Goal: Find specific page/section: Find specific page/section

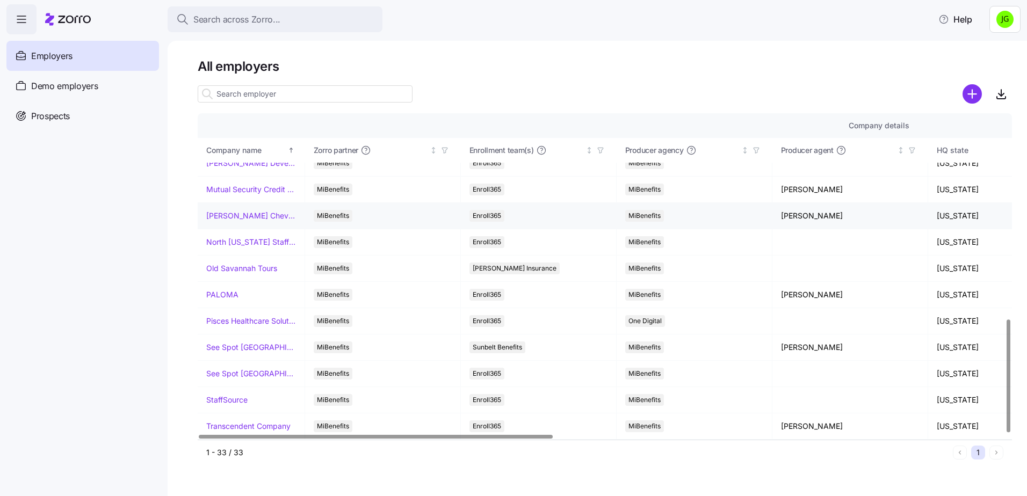
scroll to position [591, 0]
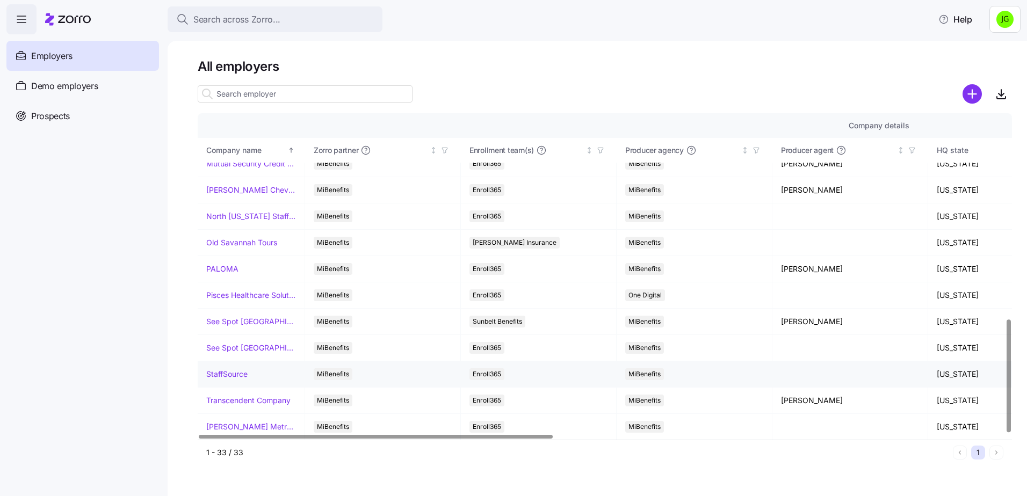
click at [228, 373] on link "StaffSource" at bounding box center [226, 374] width 41 height 11
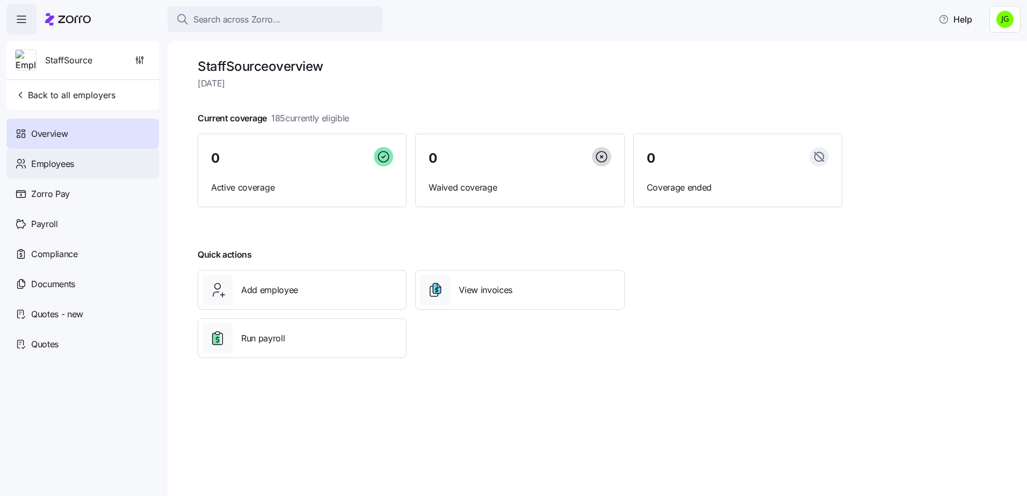
click at [62, 167] on span "Employees" at bounding box center [52, 163] width 43 height 13
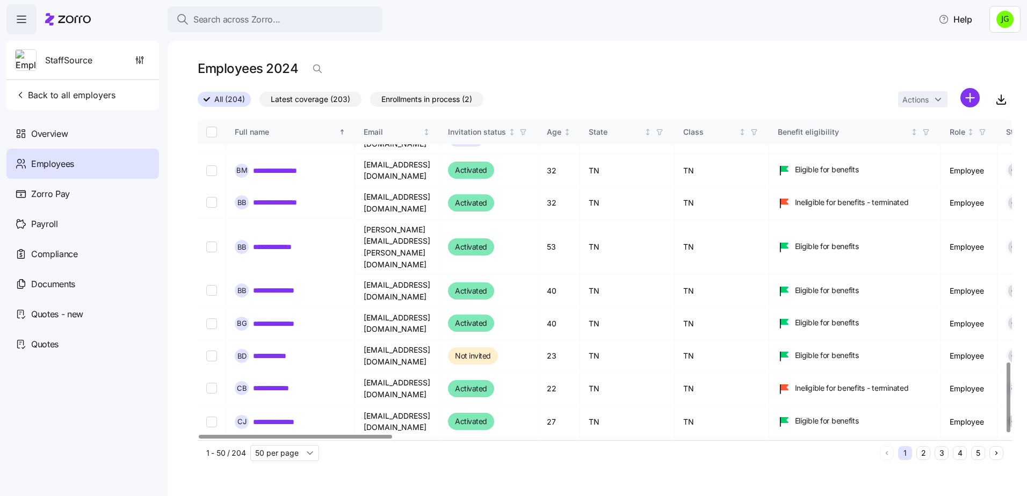
scroll to position [1108, 0]
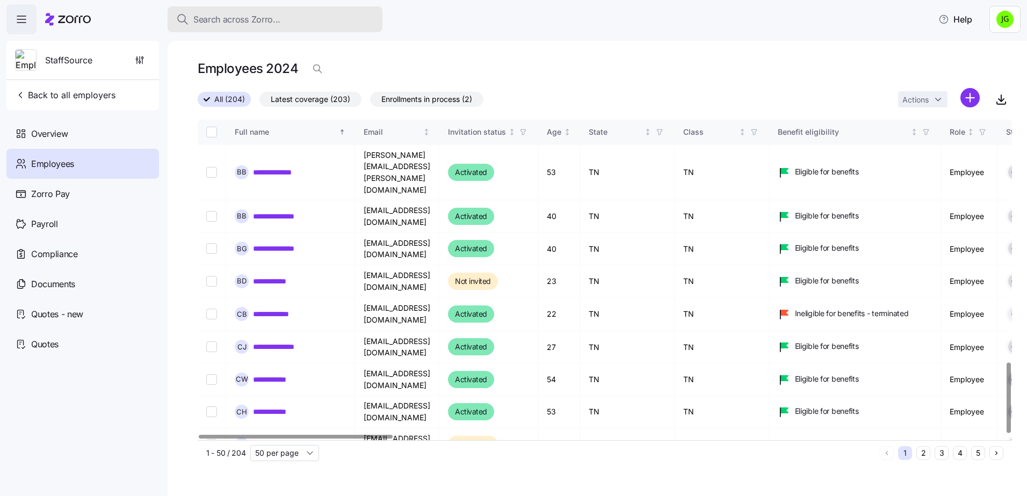
click at [249, 16] on span "Search across Zorro..." at bounding box center [236, 19] width 87 height 13
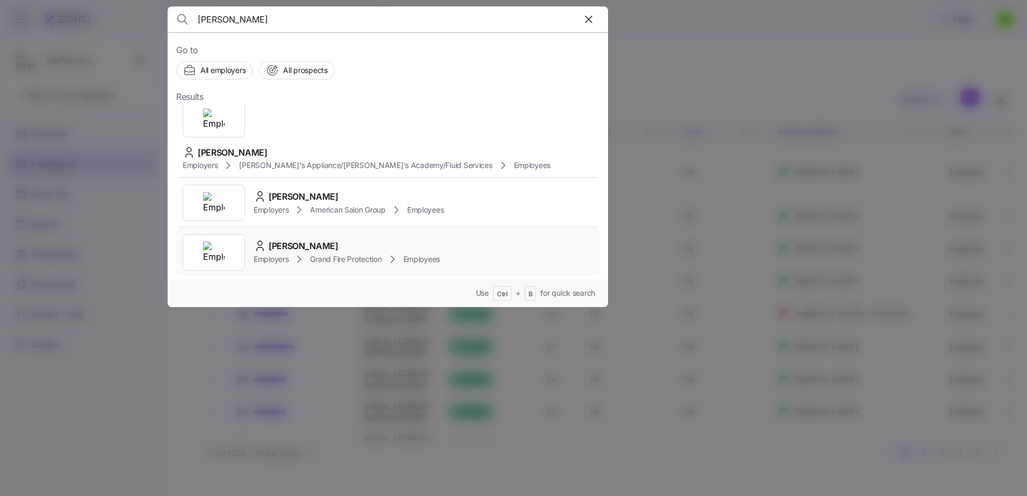
scroll to position [0, 0]
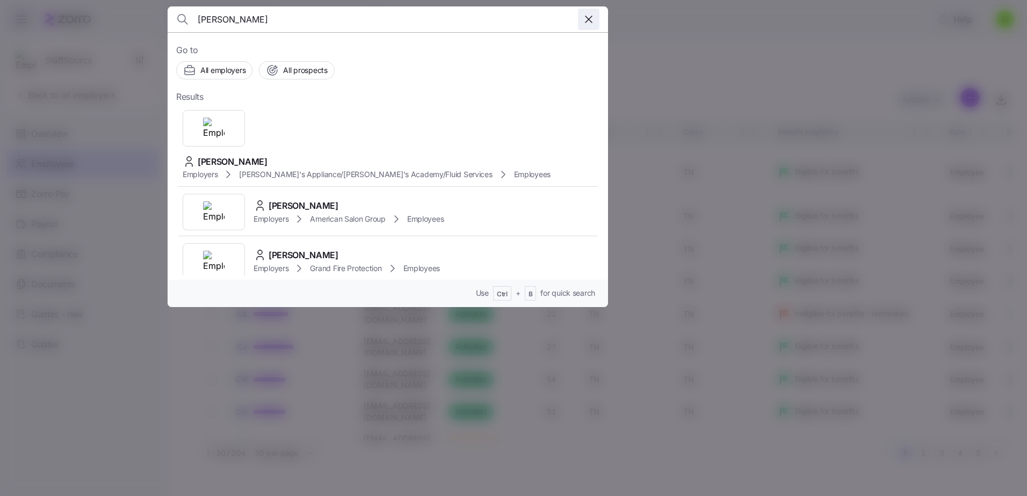
type input "solomon Phillips"
click at [589, 18] on icon "button" at bounding box center [588, 19] width 13 height 13
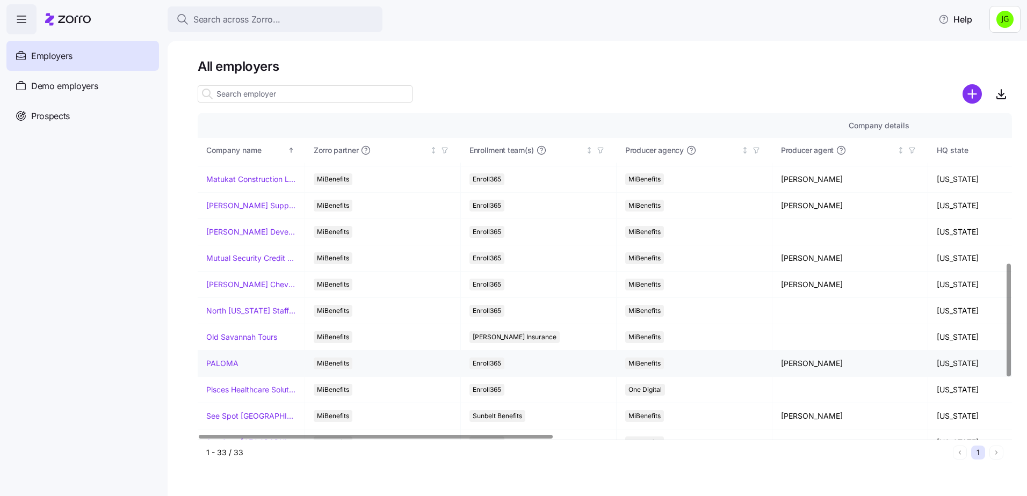
scroll to position [591, 0]
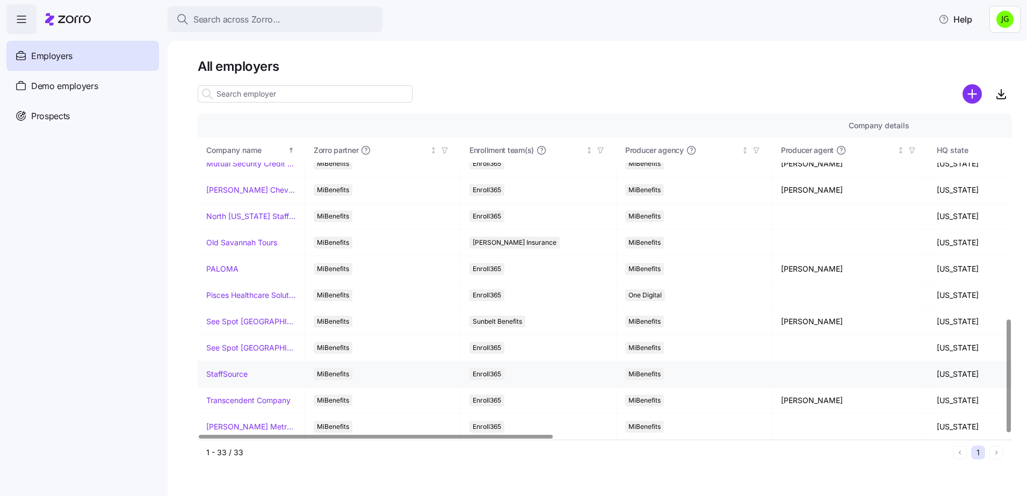
click at [224, 377] on link "StaffSource" at bounding box center [226, 374] width 41 height 11
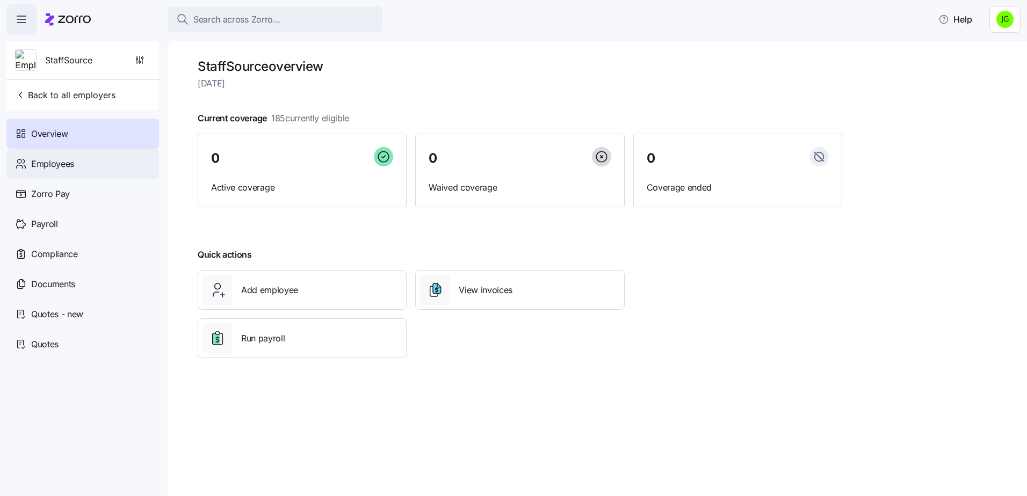
click at [54, 171] on div "Employees" at bounding box center [82, 164] width 153 height 30
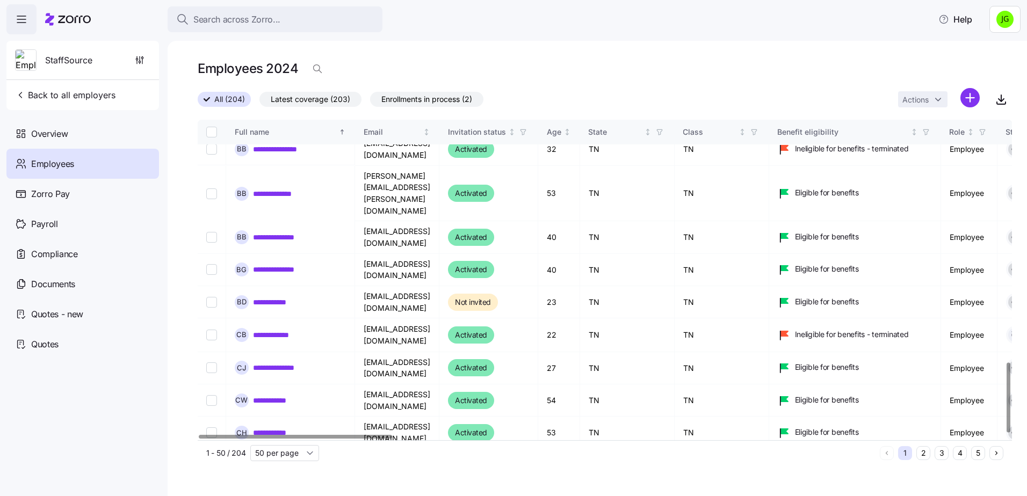
scroll to position [1108, 0]
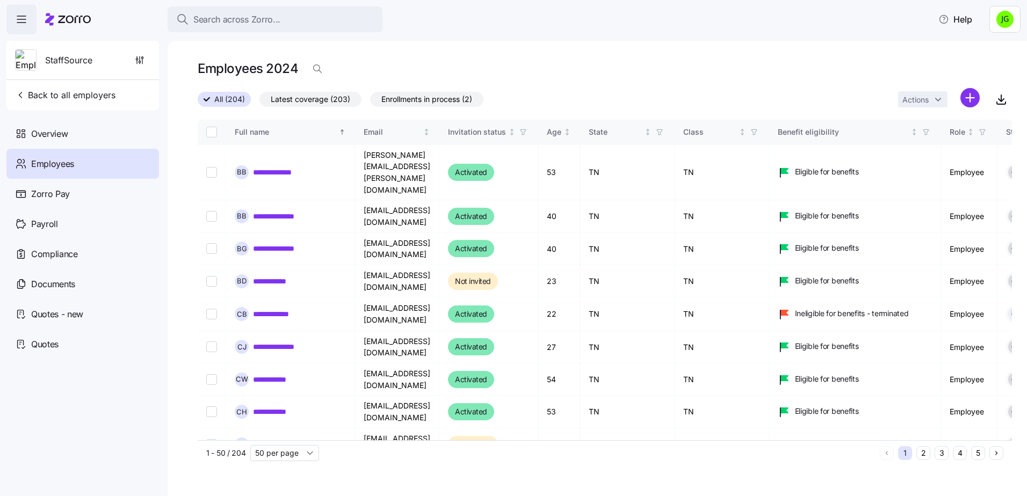
click at [976, 453] on button "5" at bounding box center [978, 453] width 14 height 14
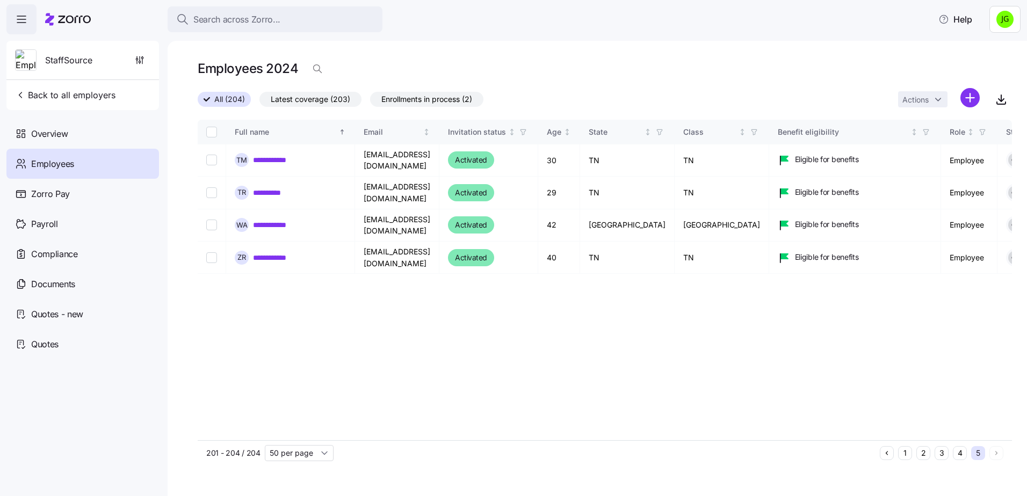
click at [962, 455] on button "4" at bounding box center [960, 453] width 14 height 14
